Goal: Navigation & Orientation: Find specific page/section

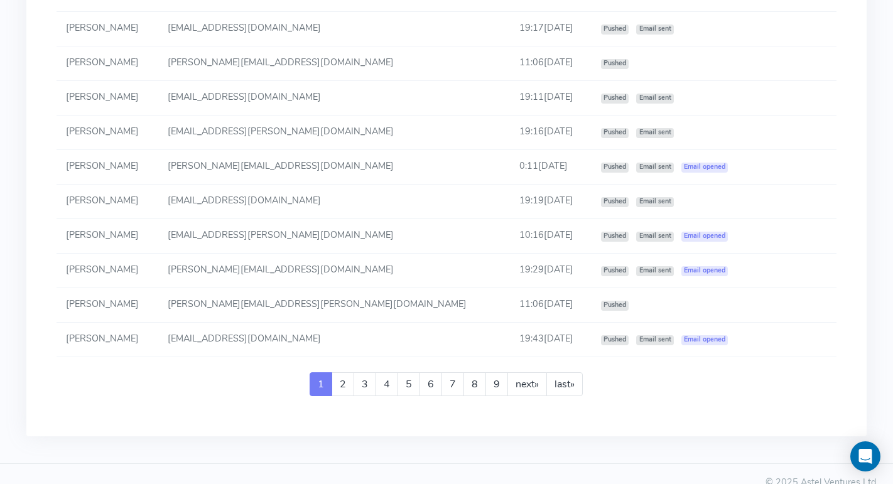
scroll to position [2258, 0]
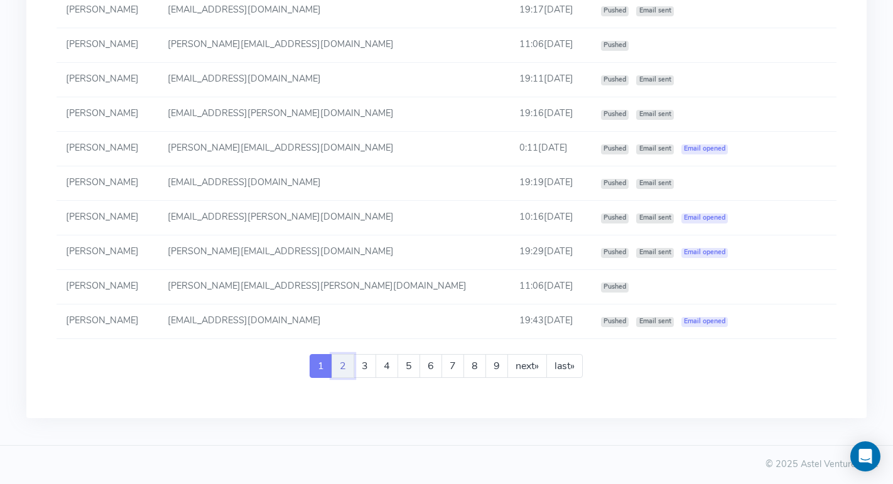
click at [339, 359] on link "2" at bounding box center [343, 366] width 23 height 24
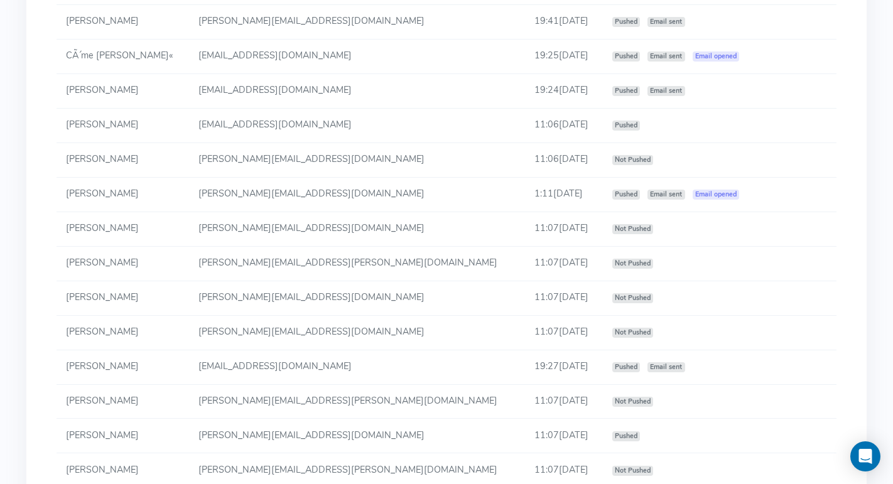
scroll to position [2244, 0]
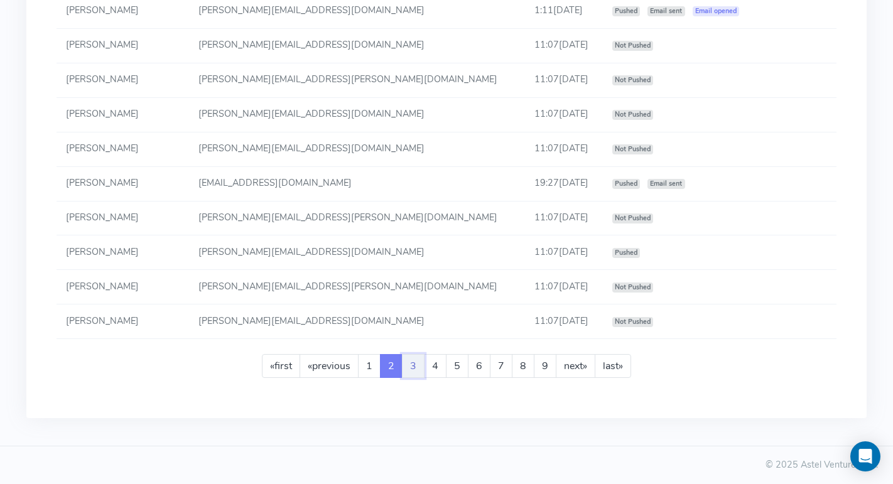
click at [411, 362] on link "3" at bounding box center [413, 366] width 23 height 24
